Goal: Task Accomplishment & Management: Complete application form

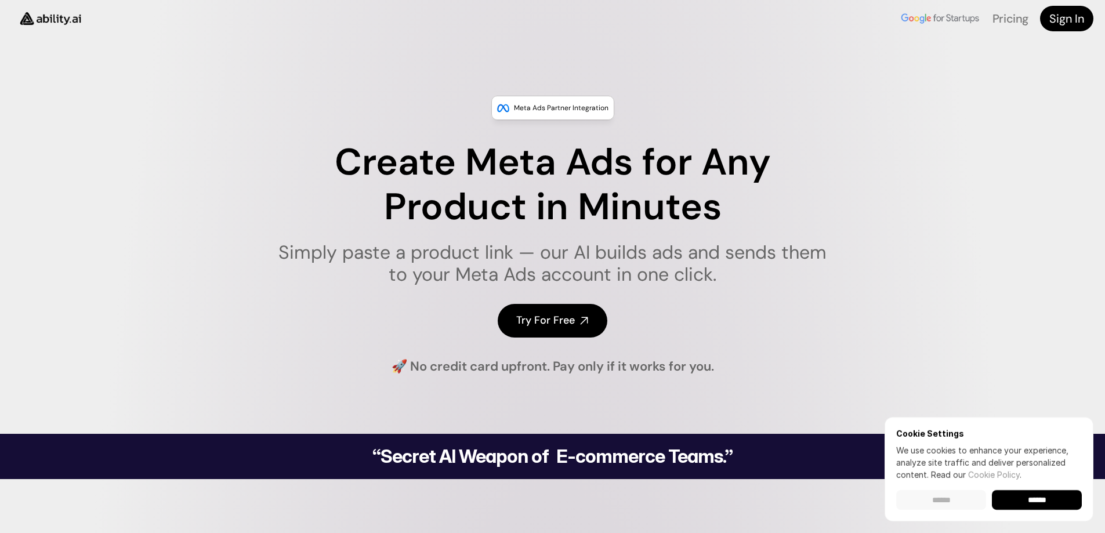
click at [951, 502] on input "******" at bounding box center [941, 500] width 90 height 20
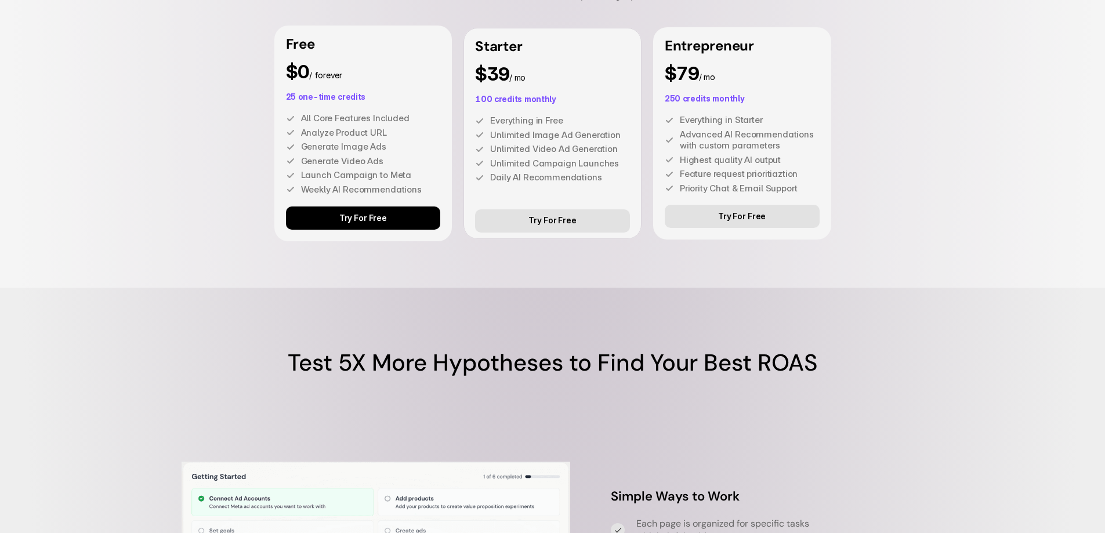
scroll to position [3248, 0]
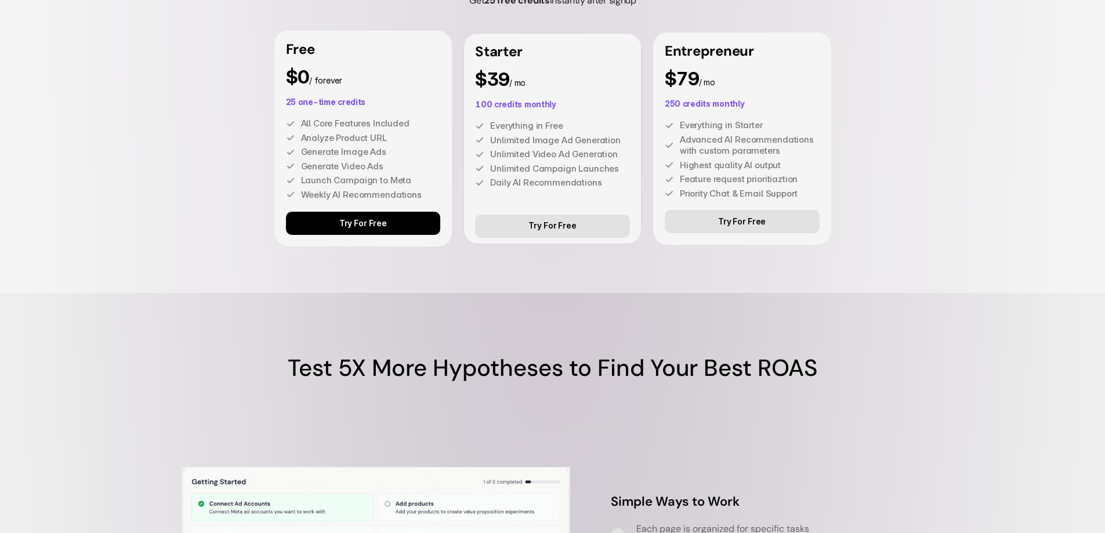
click at [371, 229] on p "Try For Free" at bounding box center [363, 224] width 48 height 10
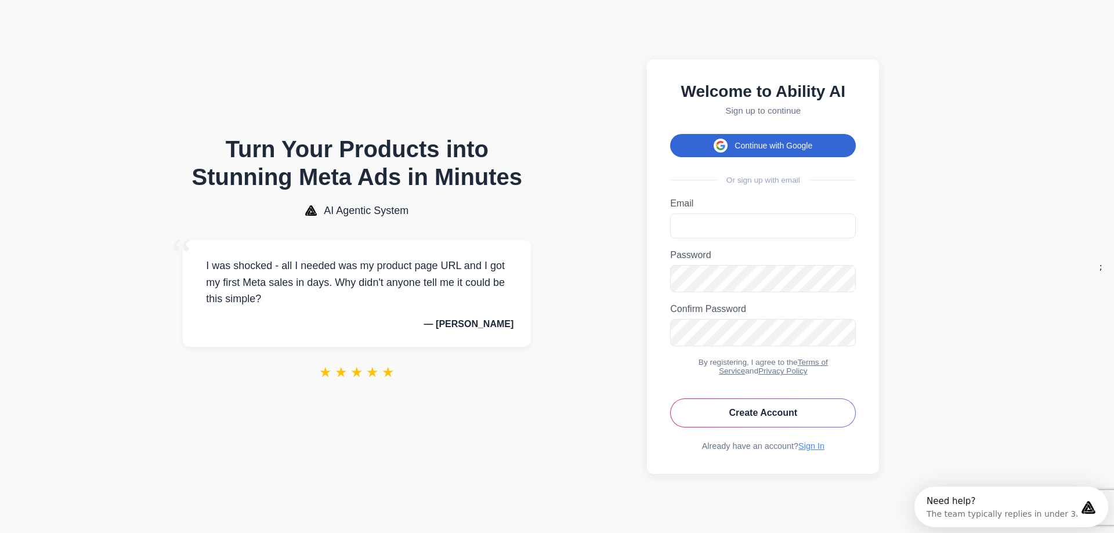
click at [756, 141] on button "Continue with Google" at bounding box center [763, 145] width 186 height 23
